Goal: Task Accomplishment & Management: Manage account settings

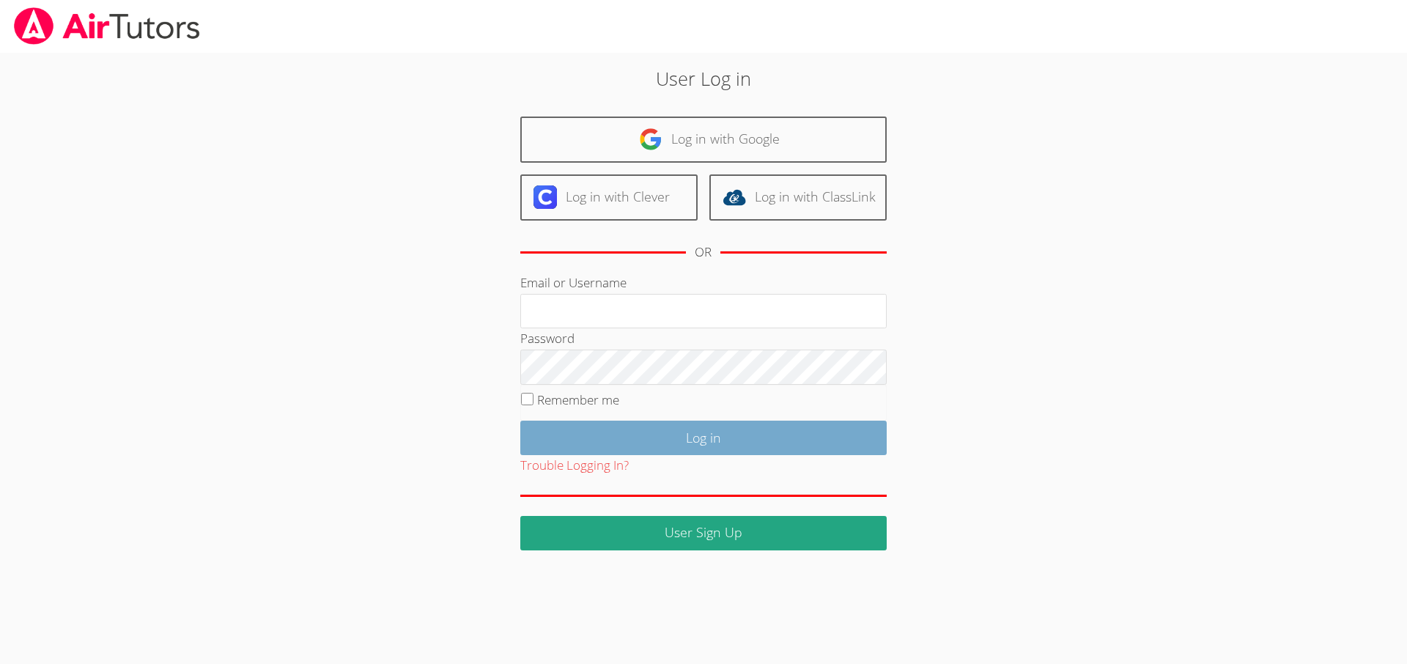
type input "[EMAIL_ADDRESS][DOMAIN_NAME]"
click at [593, 446] on input "Log in" at bounding box center [703, 438] width 366 height 34
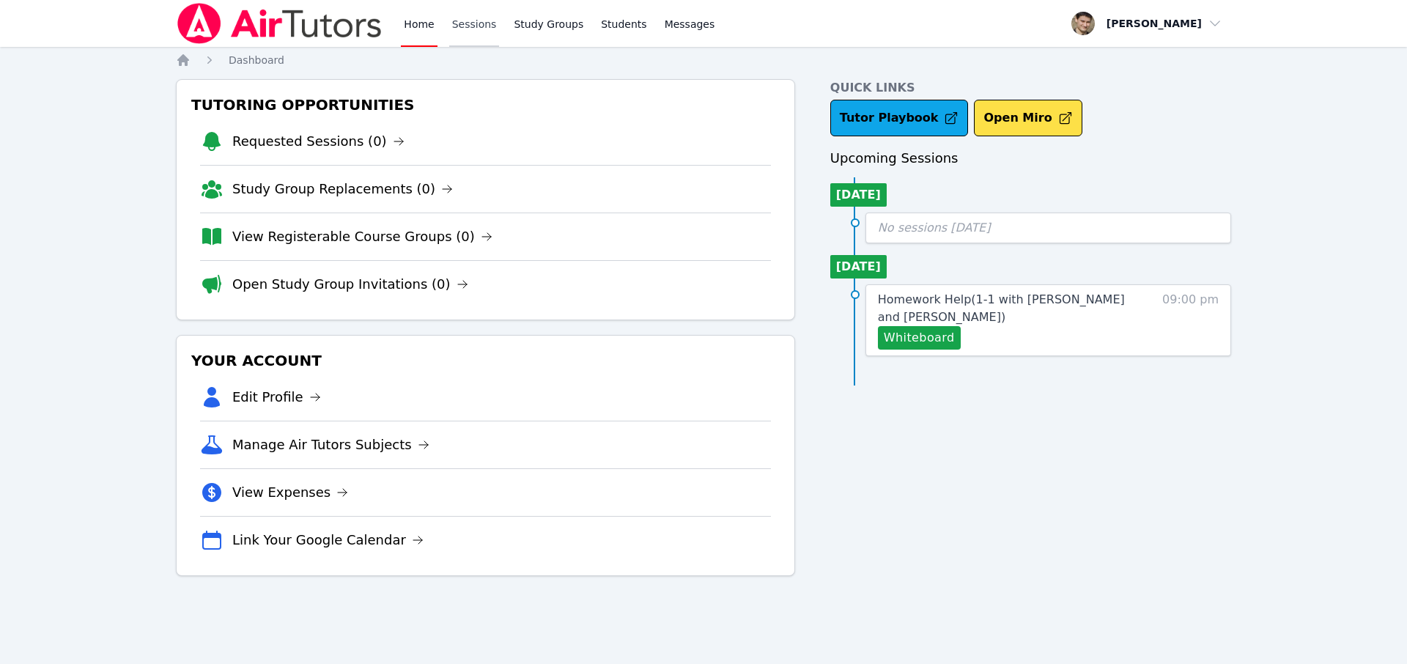
click at [462, 19] on link "Sessions" at bounding box center [474, 23] width 51 height 47
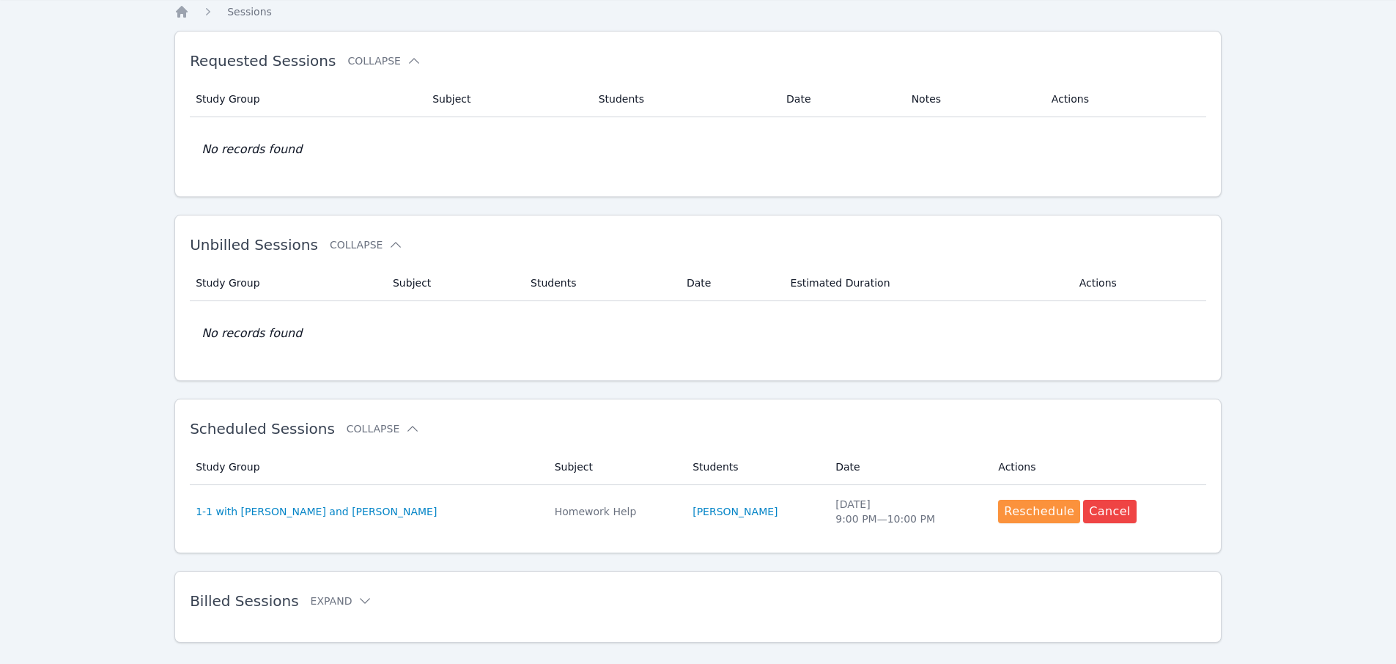
scroll to position [74, 0]
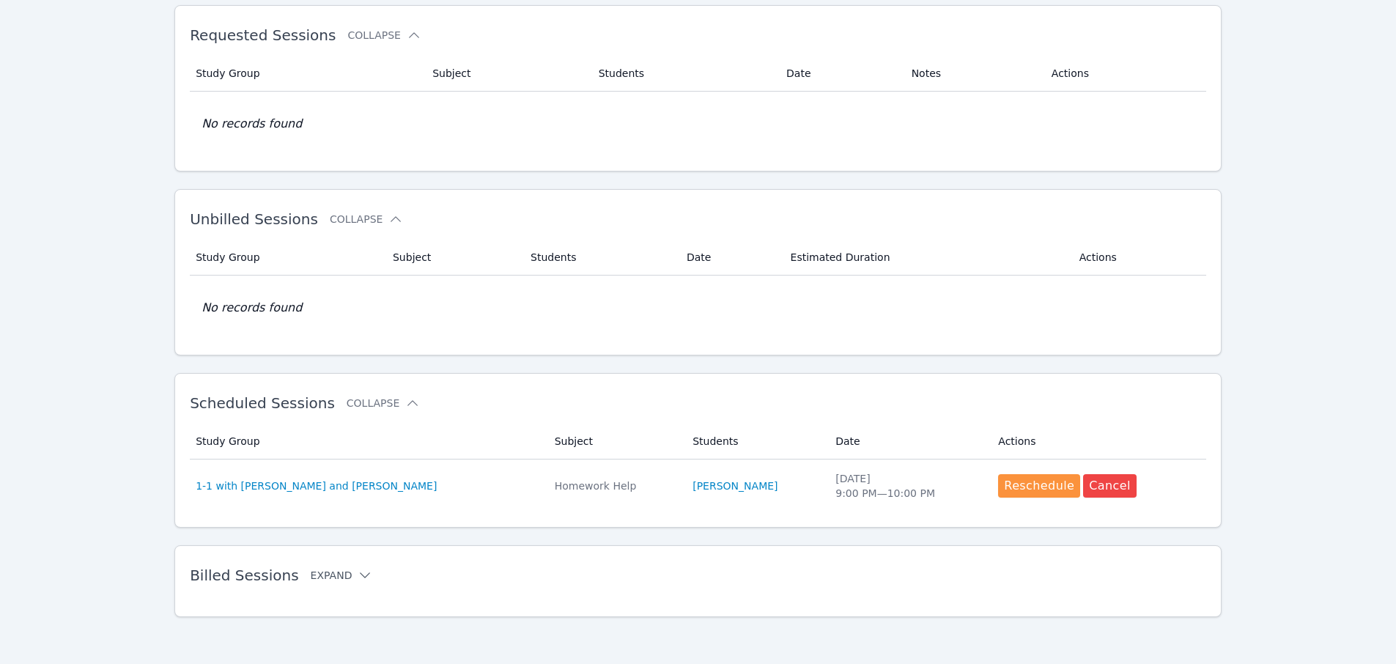
click at [327, 573] on button "Expand" at bounding box center [342, 575] width 62 height 15
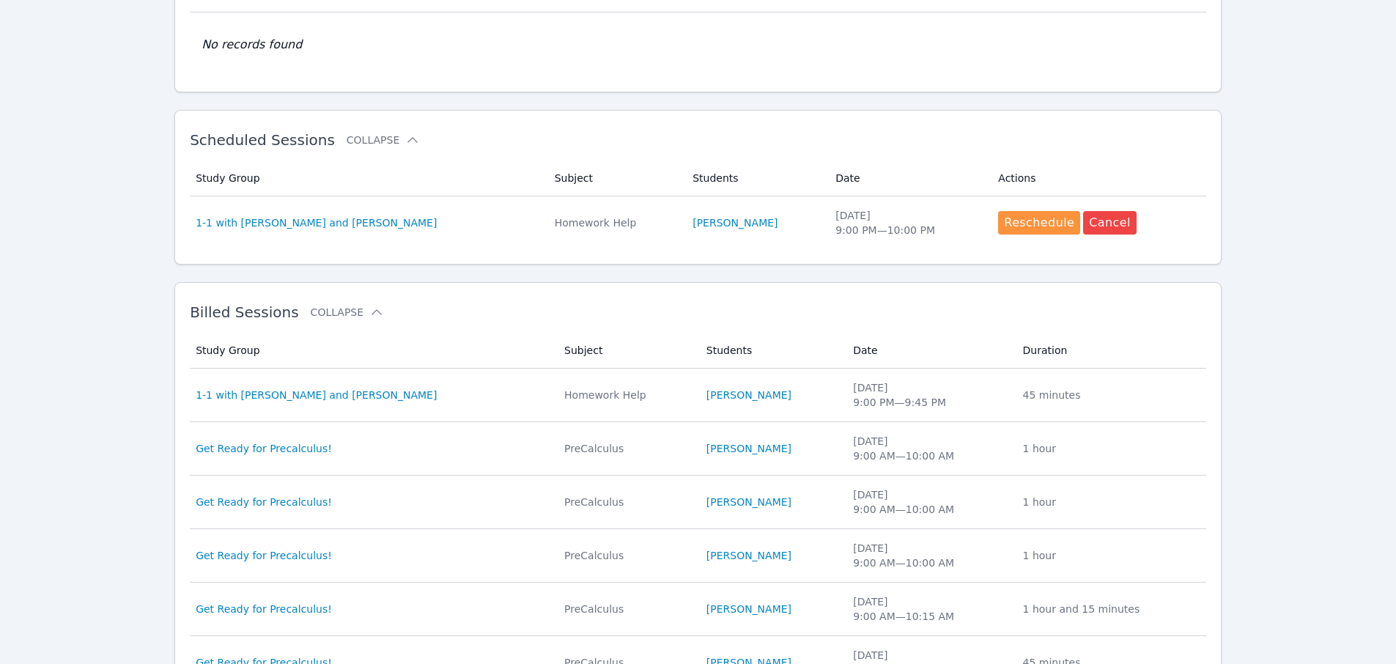
scroll to position [341, 0]
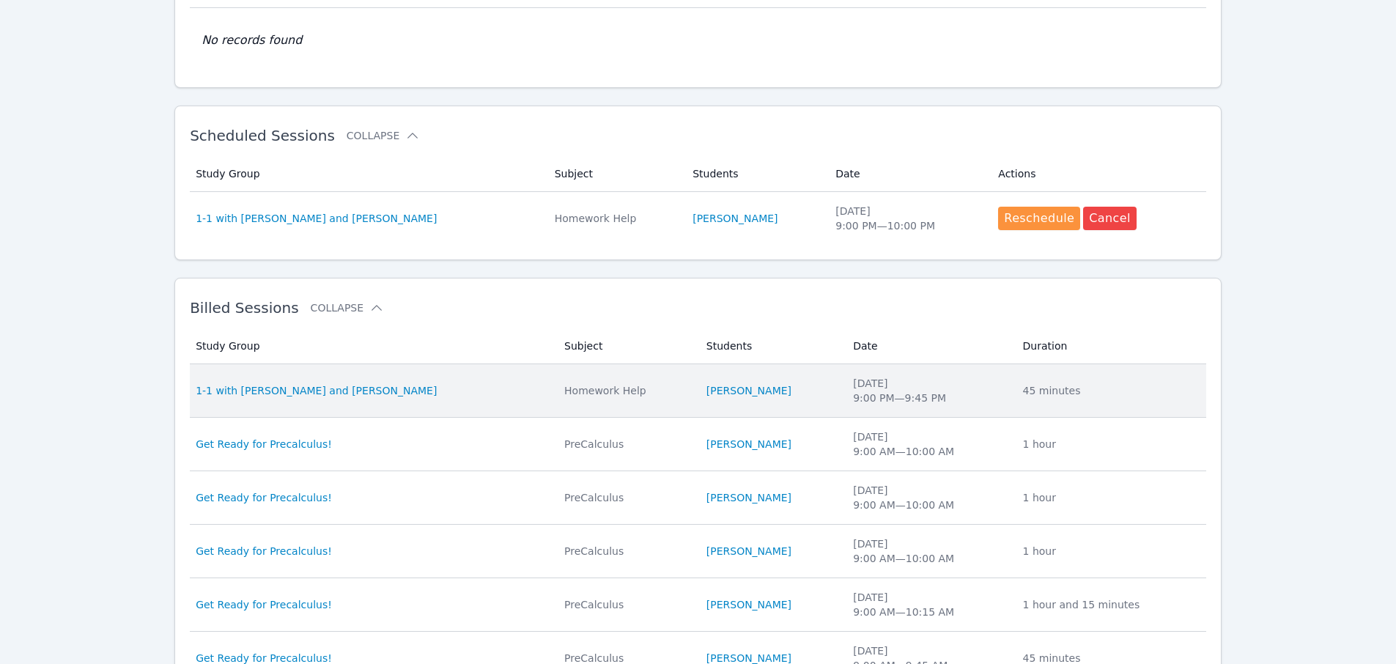
click at [1005, 389] on div "Fri Aug 29 9:00 PM — 9:45 PM" at bounding box center [929, 390] width 152 height 29
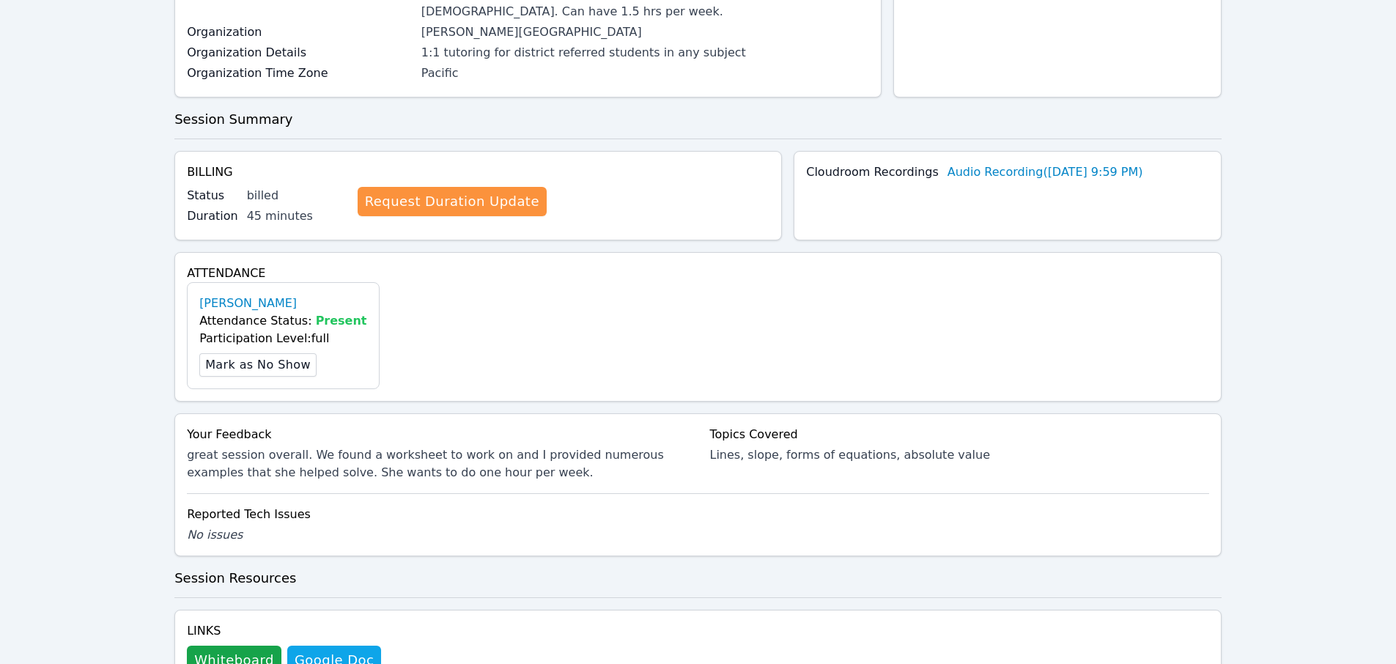
scroll to position [10, 0]
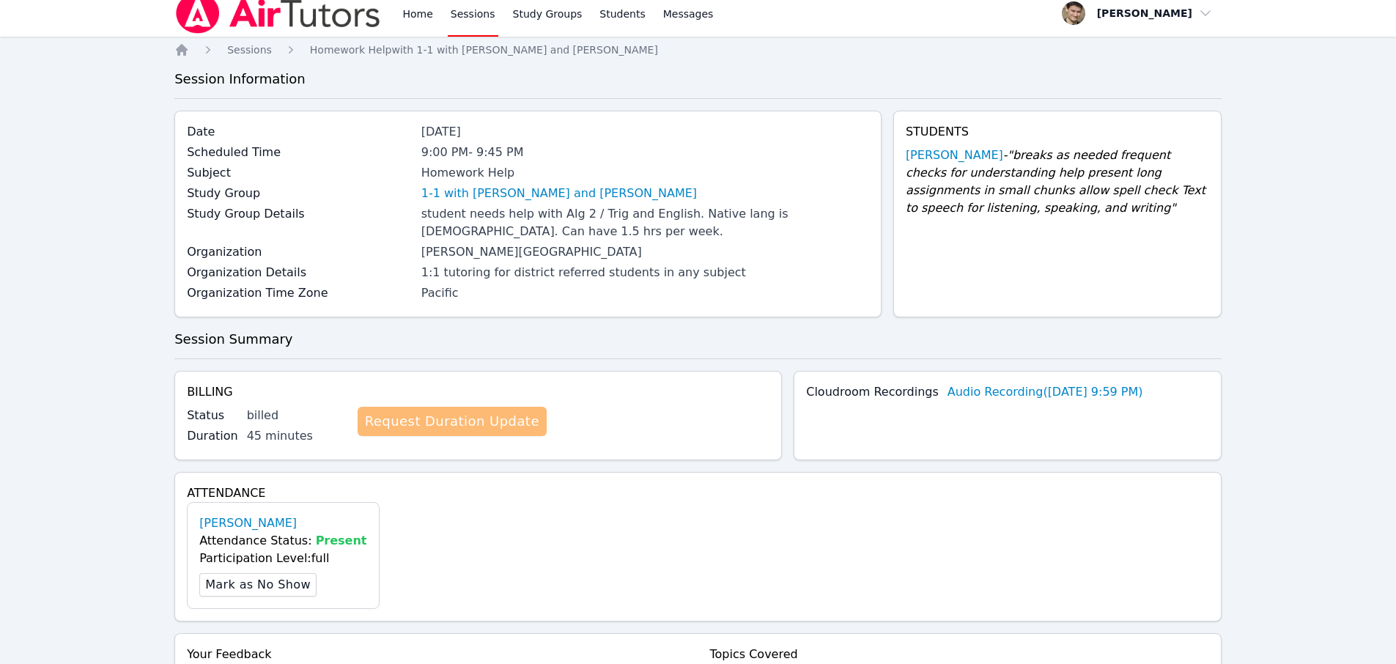
click at [437, 424] on link "Request Duration Update" at bounding box center [452, 421] width 189 height 29
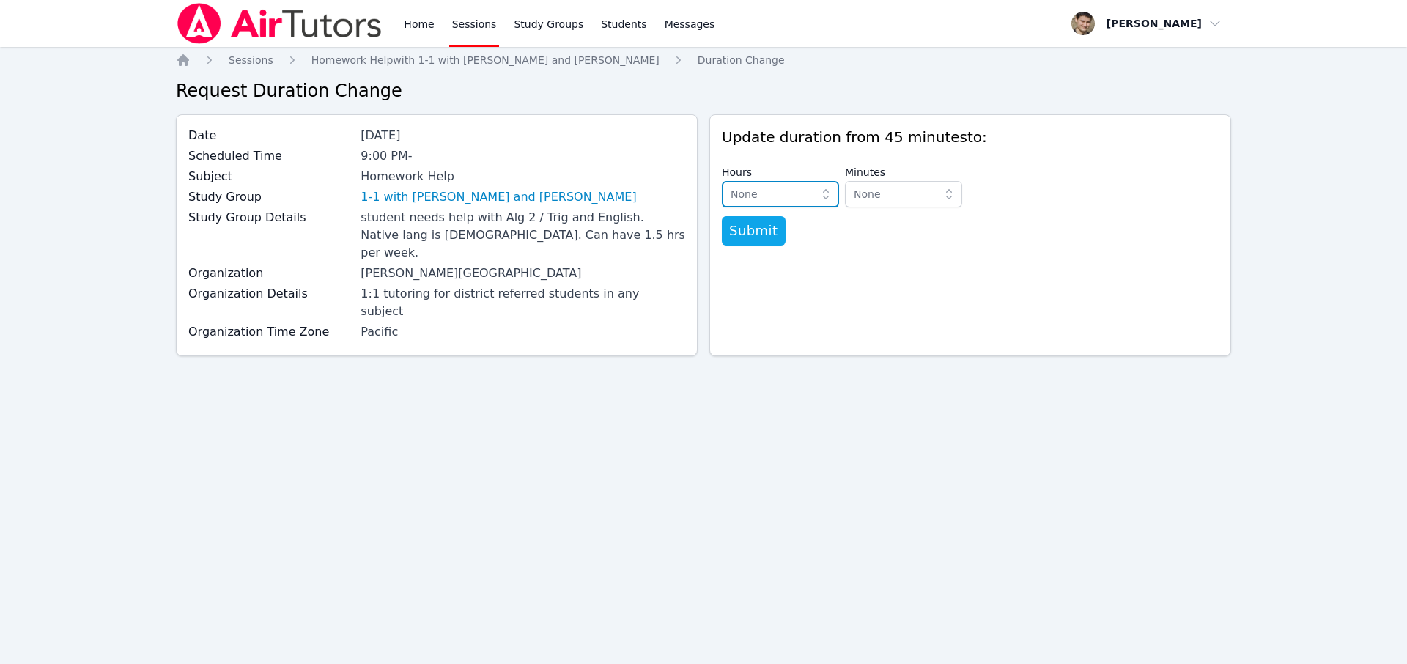
click at [796, 195] on span "None" at bounding box center [770, 194] width 79 height 18
click at [768, 254] on div "1 hour" at bounding box center [781, 252] width 100 height 15
click at [901, 196] on span "None" at bounding box center [893, 194] width 79 height 18
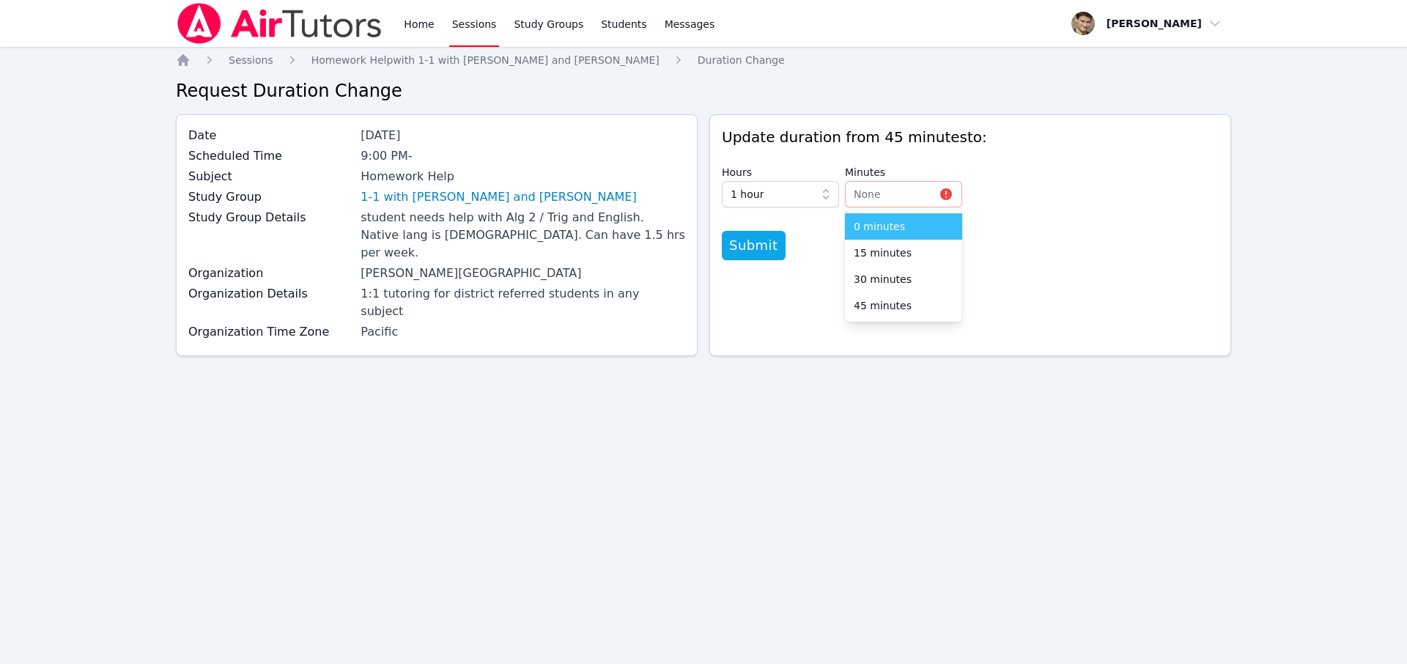
click at [894, 218] on li "0 minutes" at bounding box center [903, 226] width 117 height 26
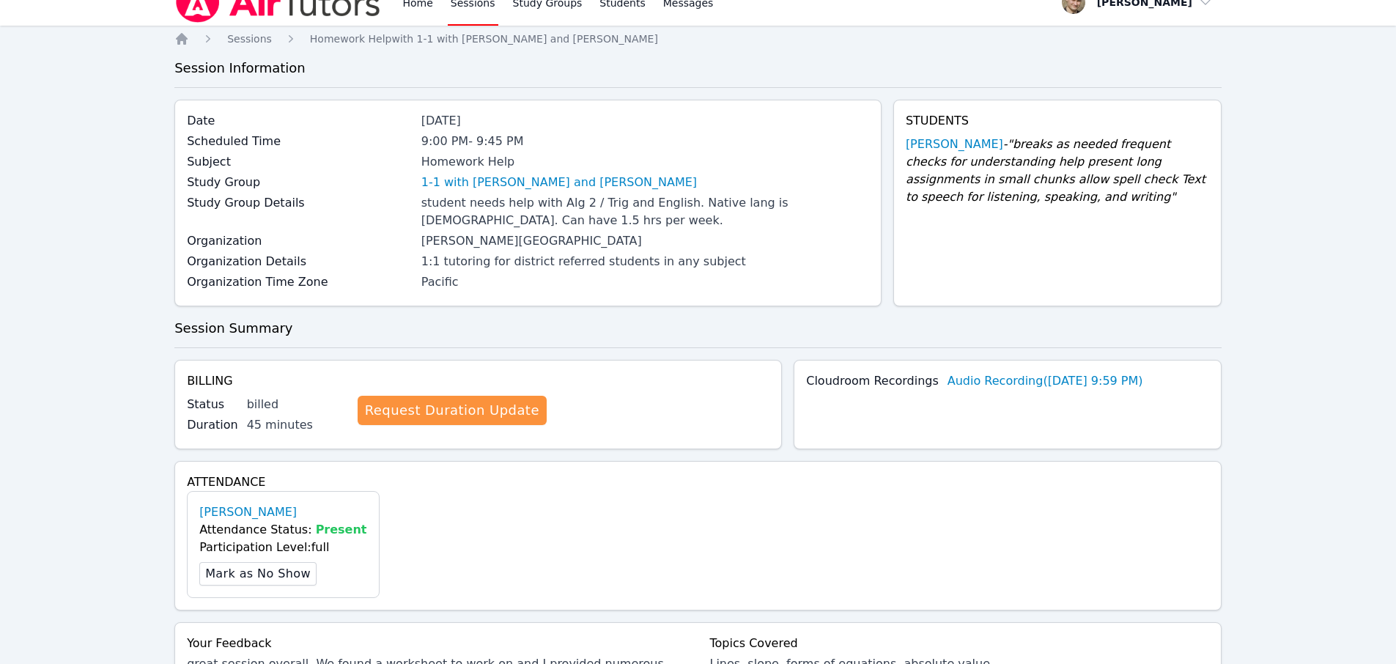
scroll to position [16, 0]
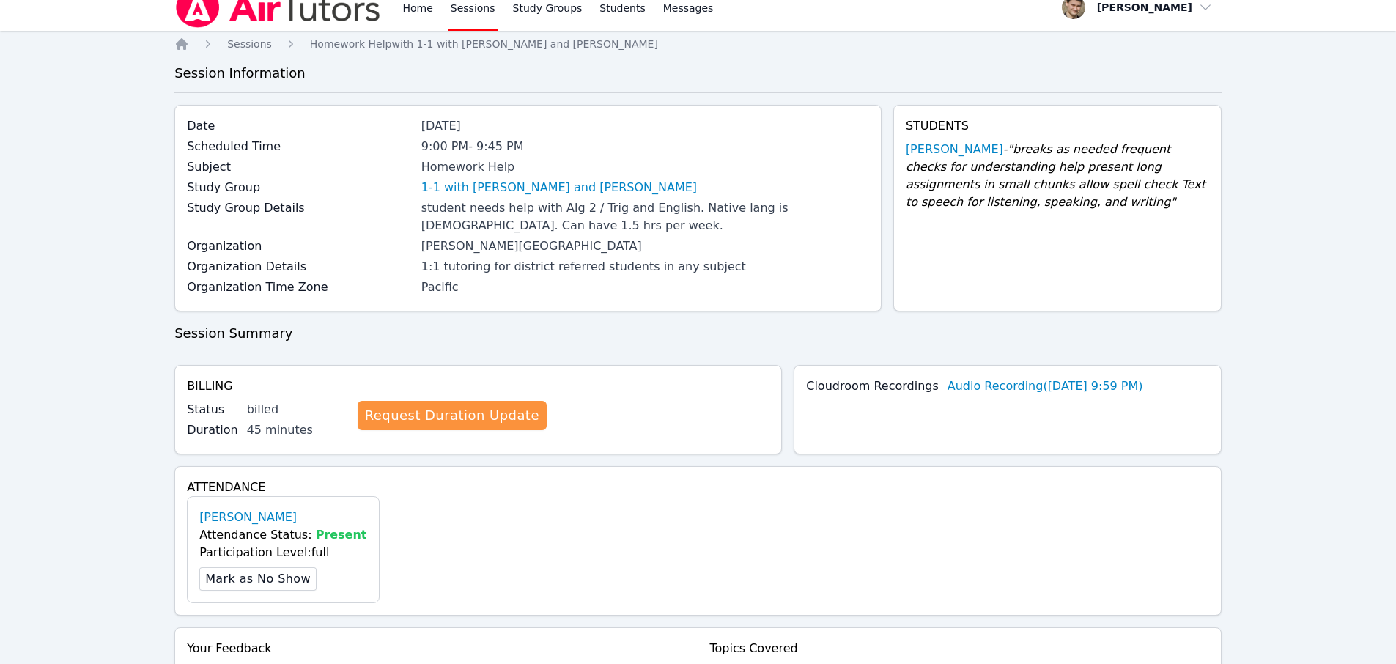
click at [1081, 385] on link "Audio Recording ( Aug 29, 2025 9:59 PM )" at bounding box center [1045, 386] width 196 height 18
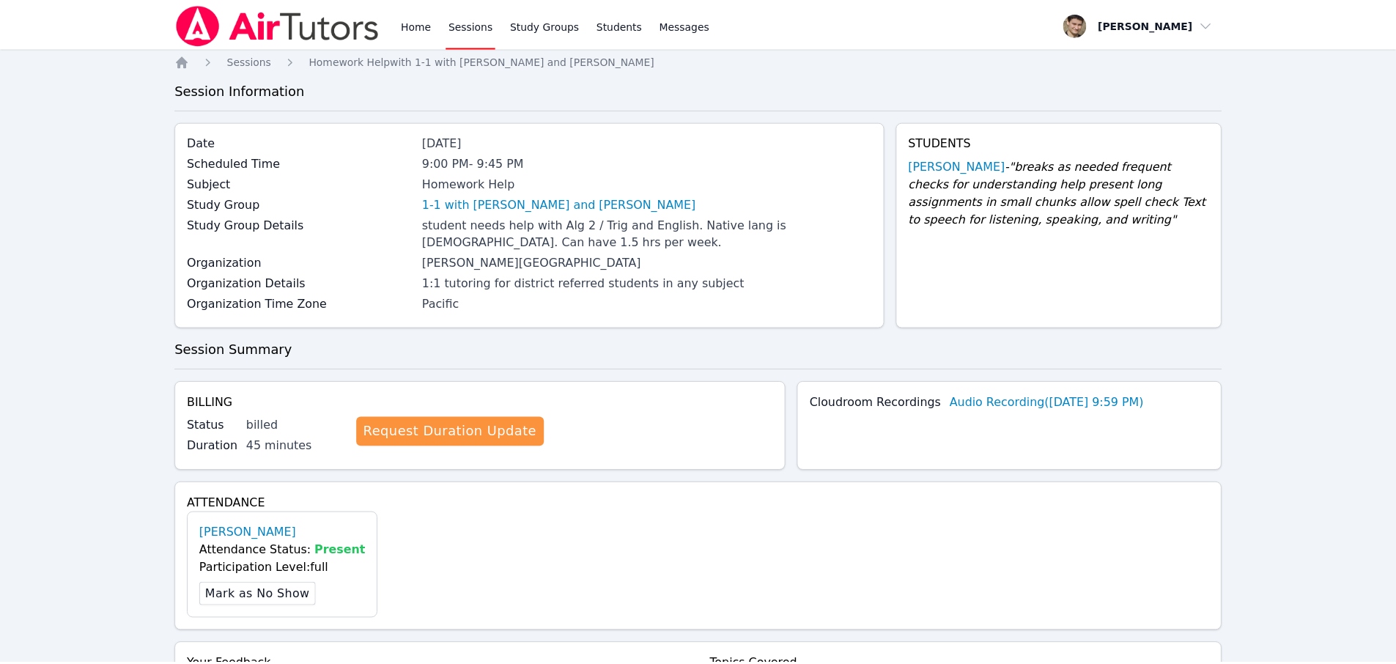
scroll to position [16, 0]
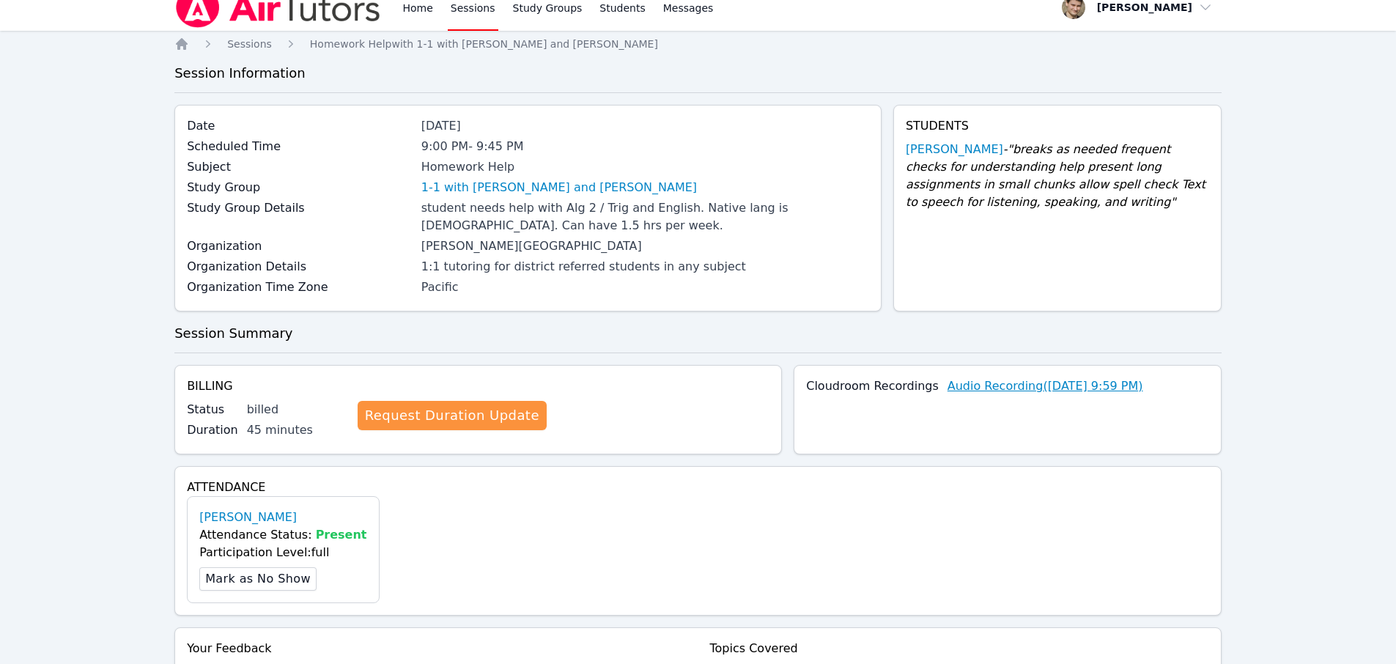
click at [1051, 386] on link "Audio Recording ( Aug 29, 2025 9:59 PM )" at bounding box center [1045, 386] width 196 height 18
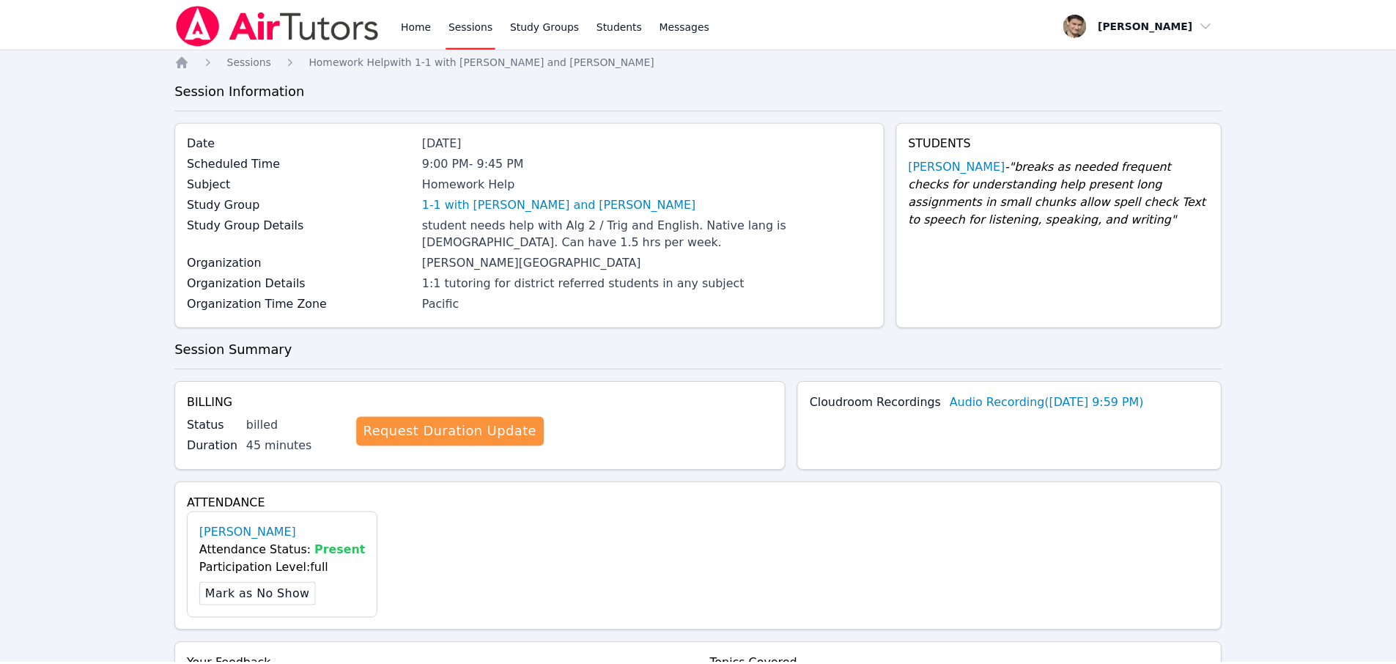
scroll to position [16, 0]
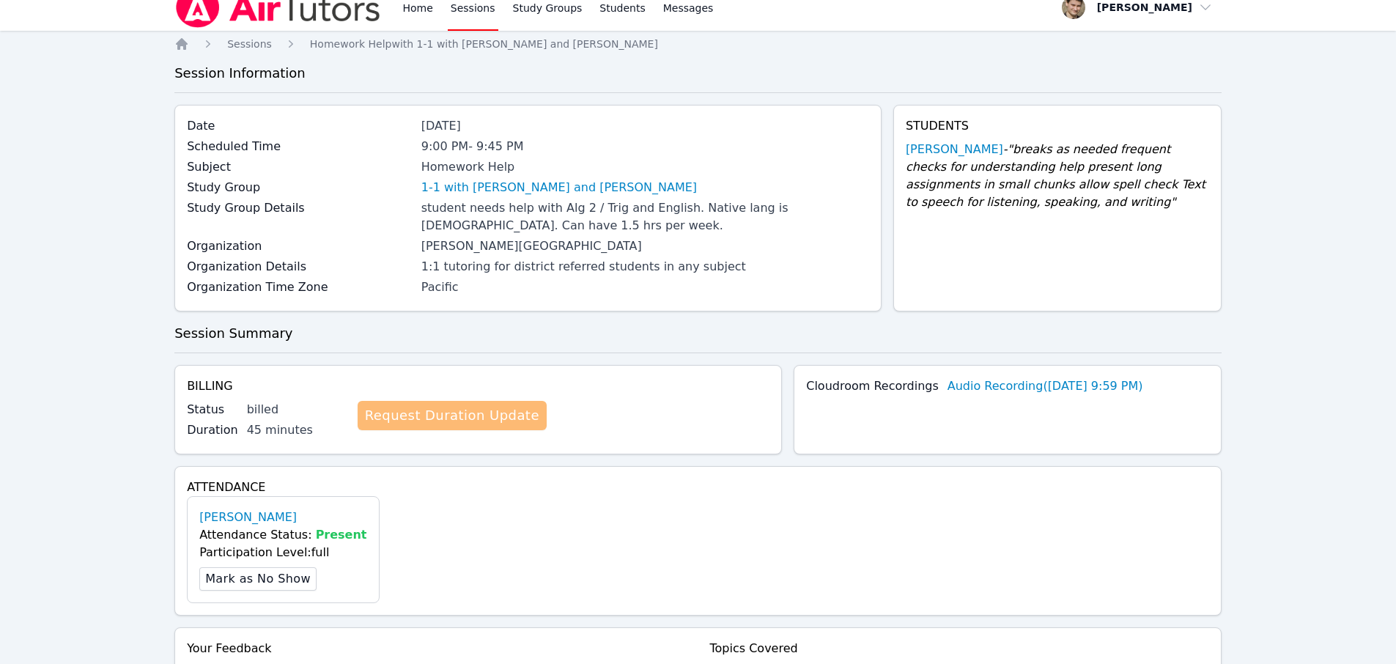
click at [432, 414] on link "Request Duration Update" at bounding box center [452, 415] width 189 height 29
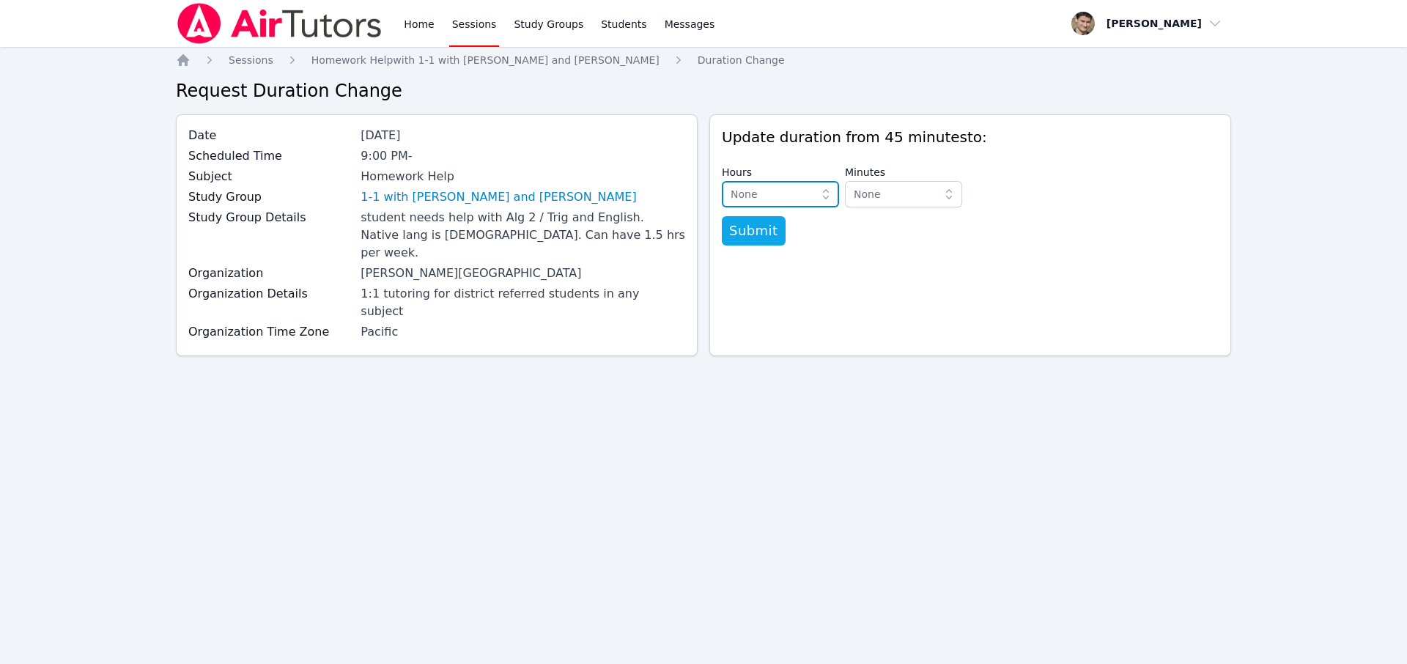
click at [776, 195] on span "None" at bounding box center [770, 194] width 79 height 18
click at [763, 259] on div "1 hour" at bounding box center [781, 252] width 100 height 15
click at [903, 195] on span "None" at bounding box center [893, 194] width 79 height 18
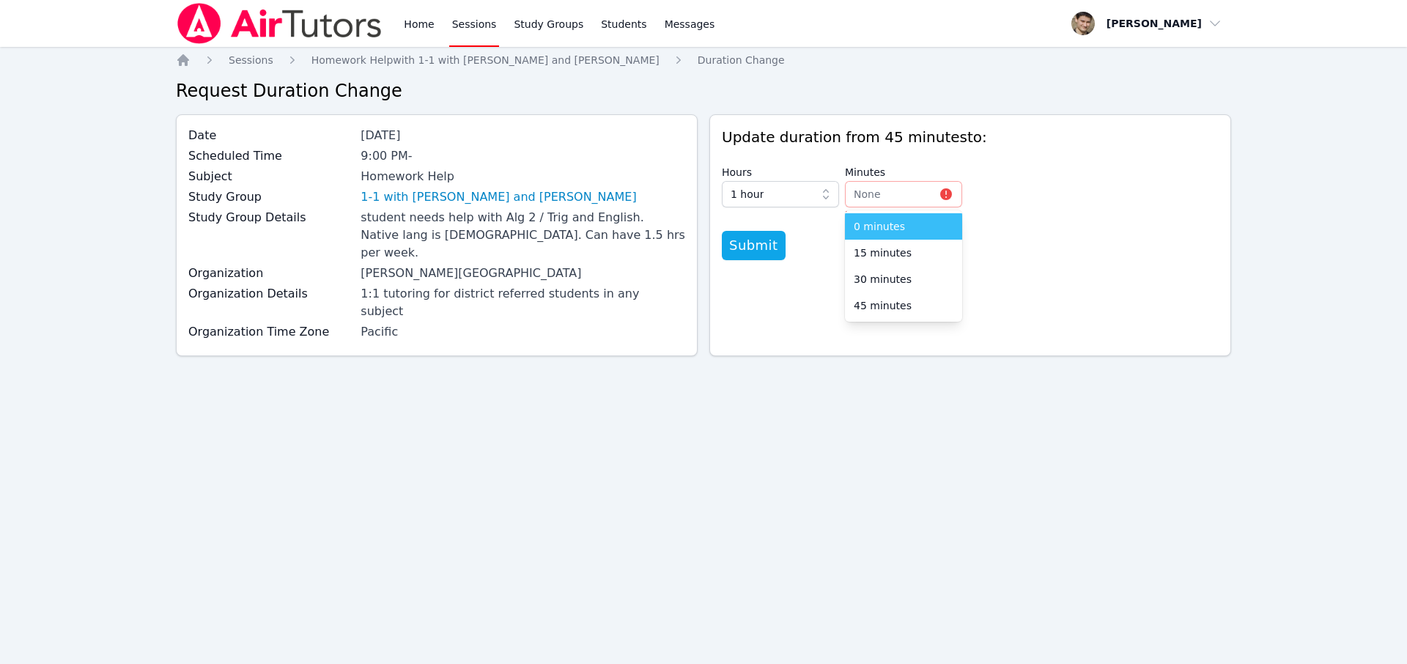
click at [880, 231] on span "0 minutes" at bounding box center [879, 226] width 51 height 15
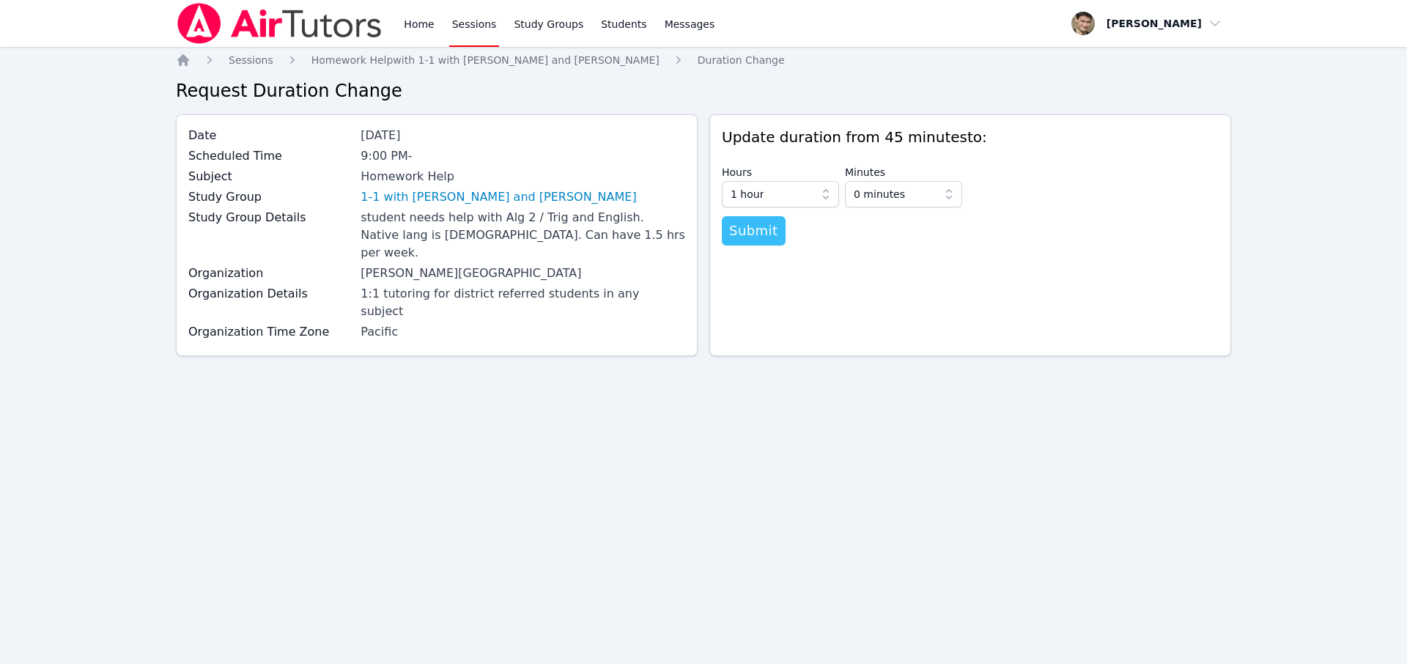
click at [753, 229] on span "Submit" at bounding box center [753, 231] width 49 height 21
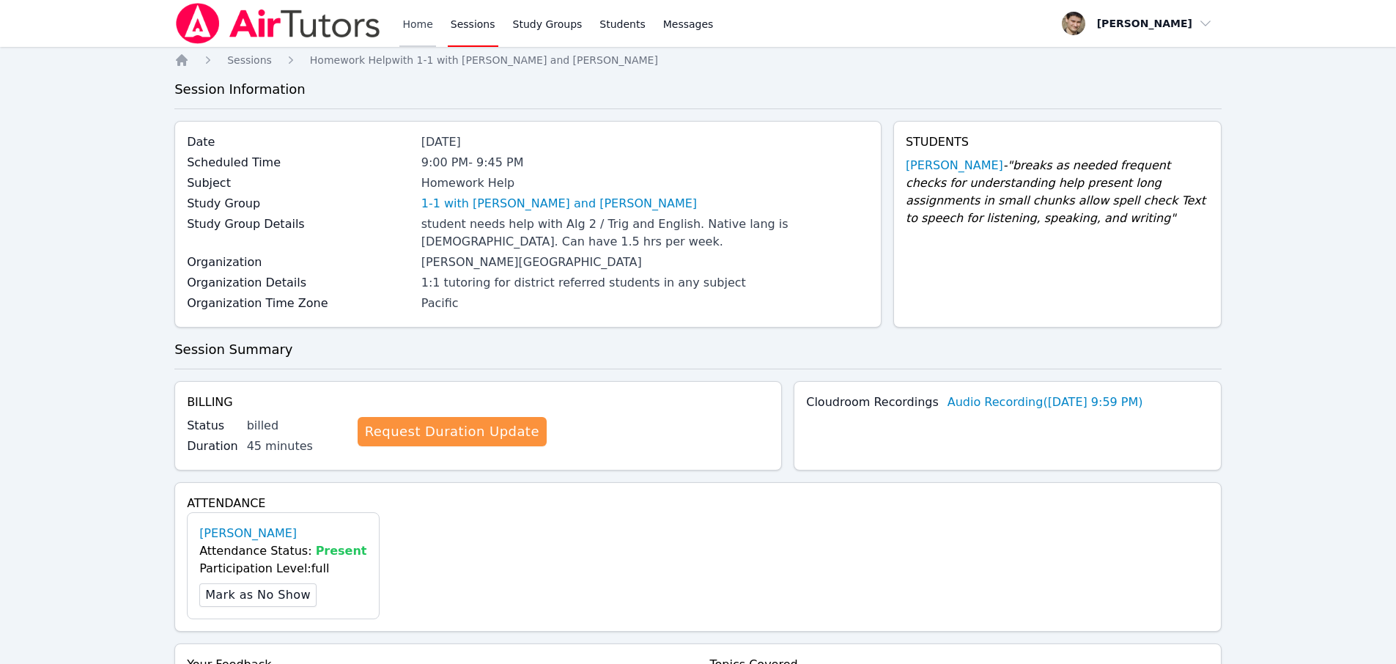
click at [415, 25] on link "Home" at bounding box center [417, 23] width 36 height 47
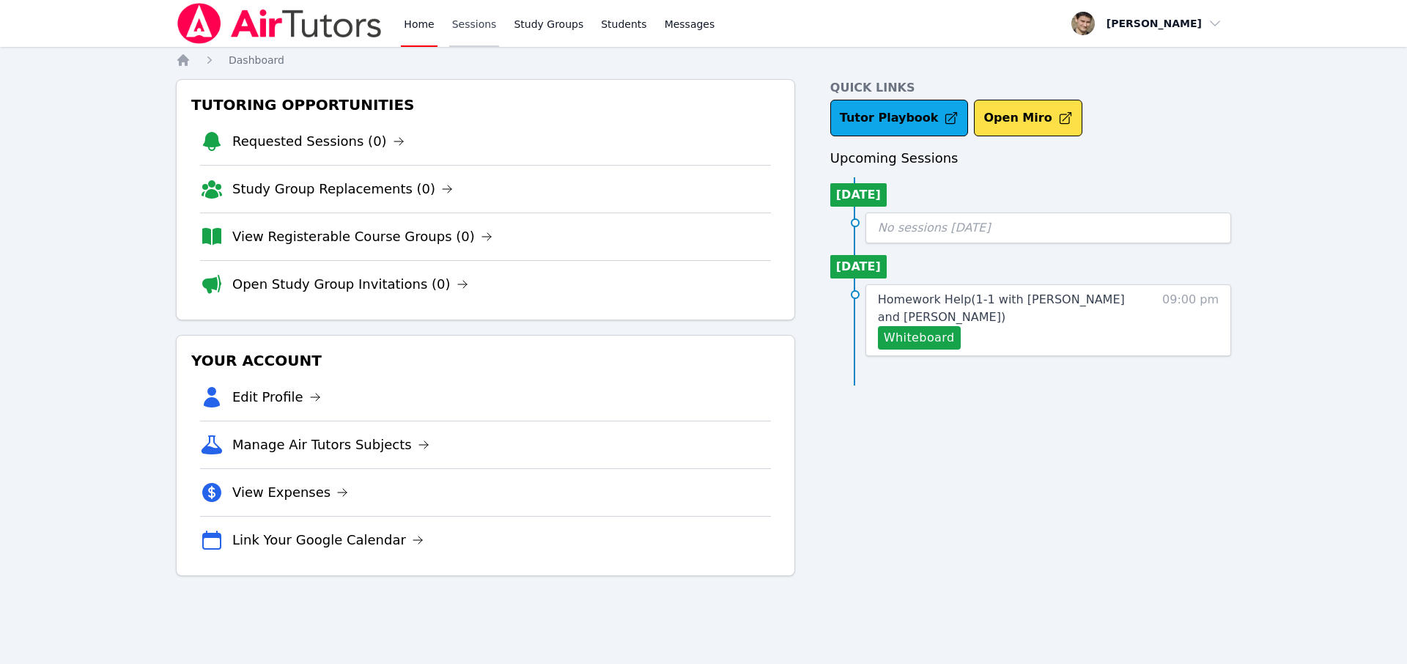
click at [464, 19] on link "Sessions" at bounding box center [474, 23] width 51 height 47
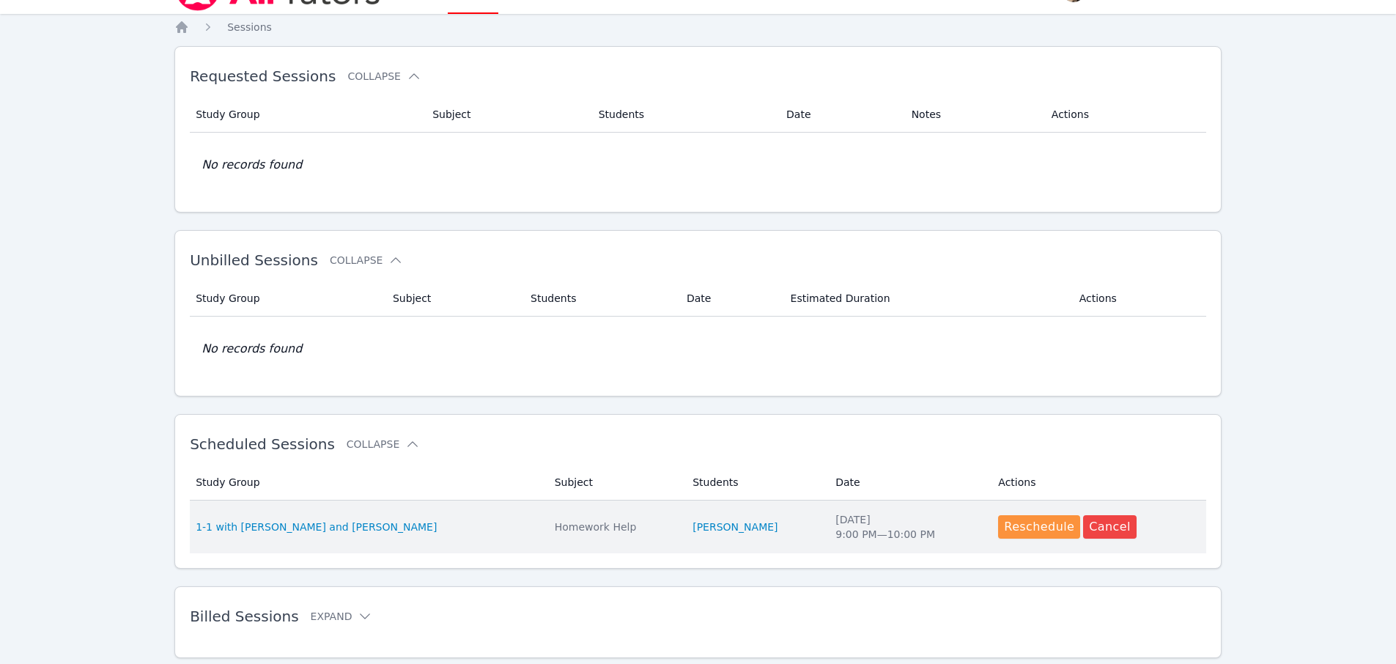
scroll to position [74, 0]
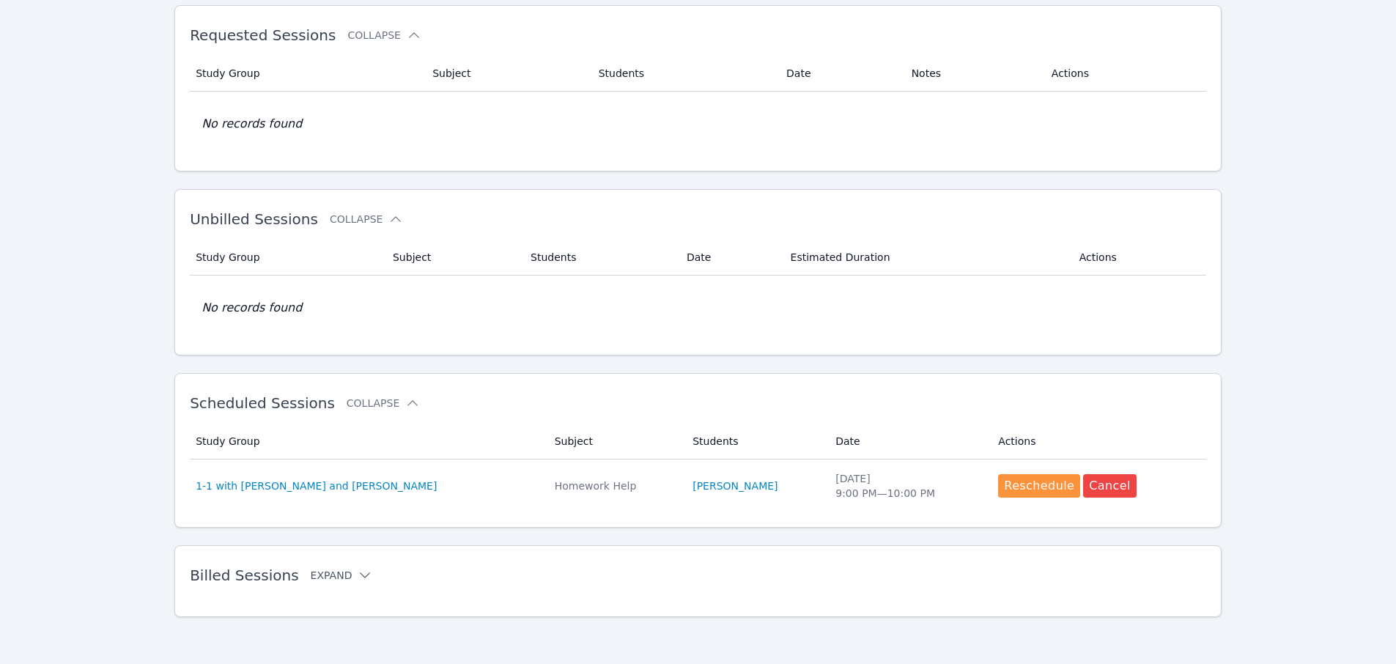
click at [330, 574] on button "Expand" at bounding box center [342, 575] width 62 height 15
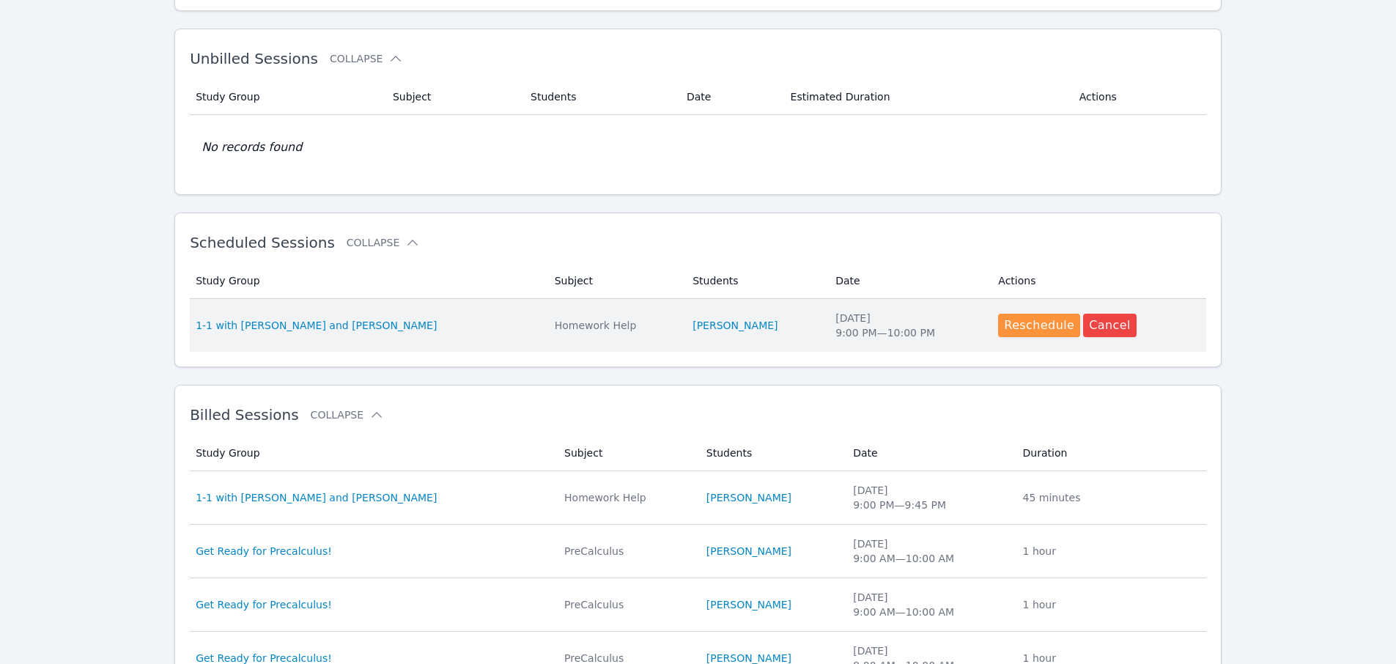
scroll to position [0, 0]
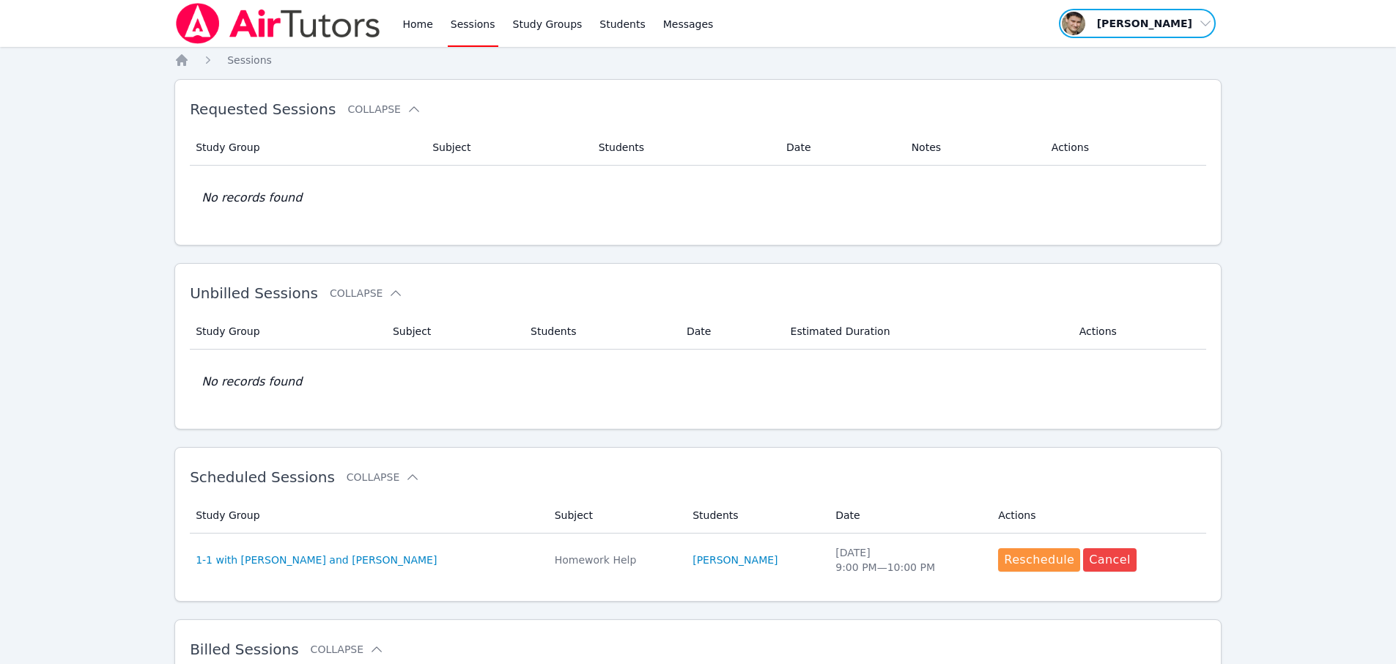
click at [1149, 26] on span "button" at bounding box center [1137, 23] width 160 height 32
click at [1112, 91] on button "Logout" at bounding box center [1142, 83] width 141 height 26
